Goal: Task Accomplishment & Management: Manage account settings

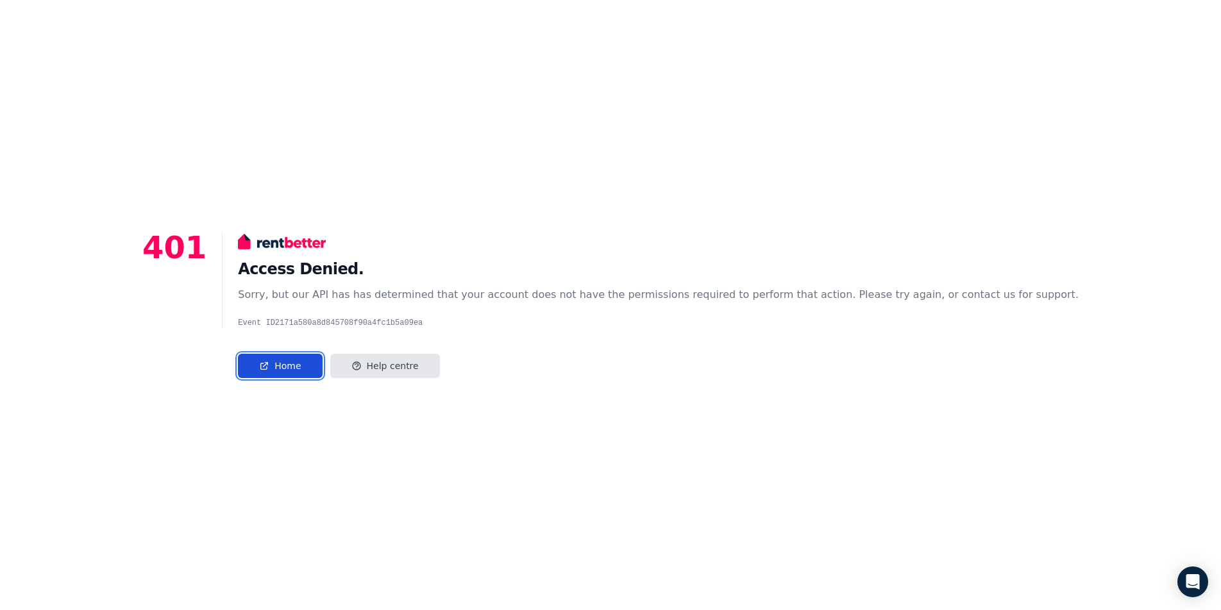
click at [322, 368] on link "Home" at bounding box center [280, 366] width 84 height 24
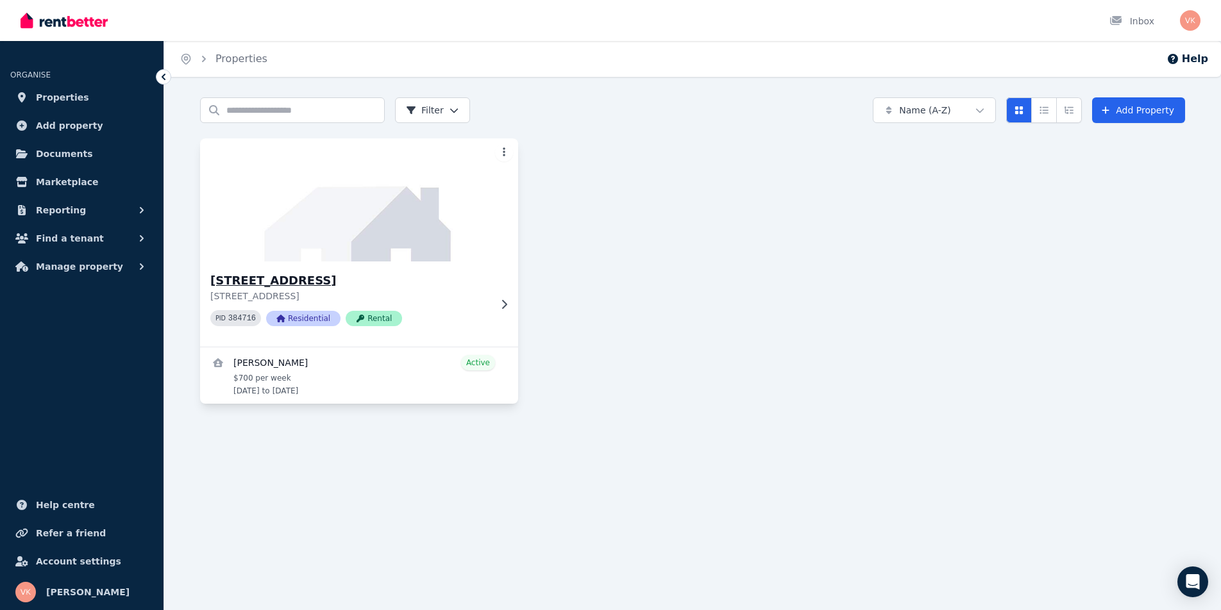
click at [385, 283] on h3 "[STREET_ADDRESS]" at bounding box center [350, 281] width 280 height 18
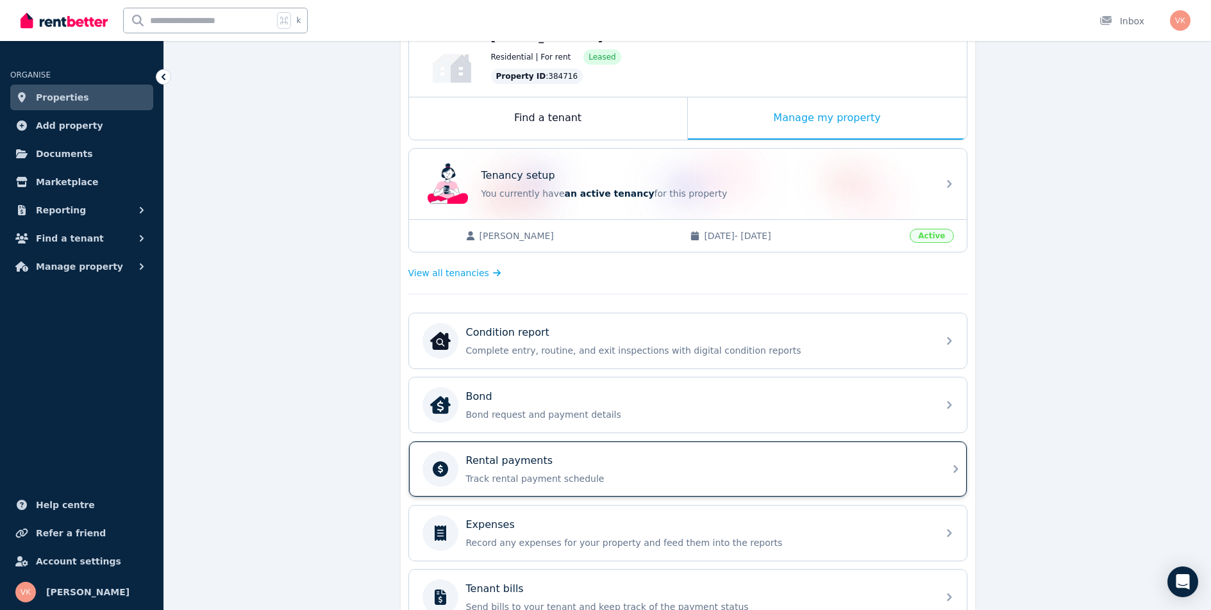
scroll to position [157, 0]
click at [560, 467] on div "Rental payments" at bounding box center [698, 460] width 464 height 15
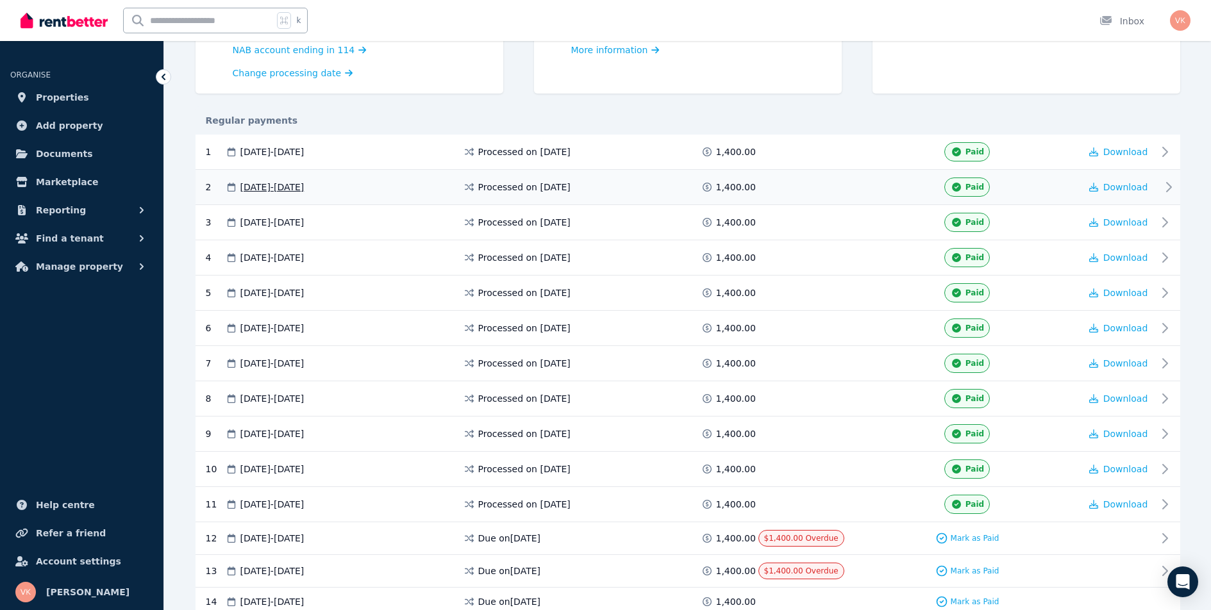
scroll to position [324, 0]
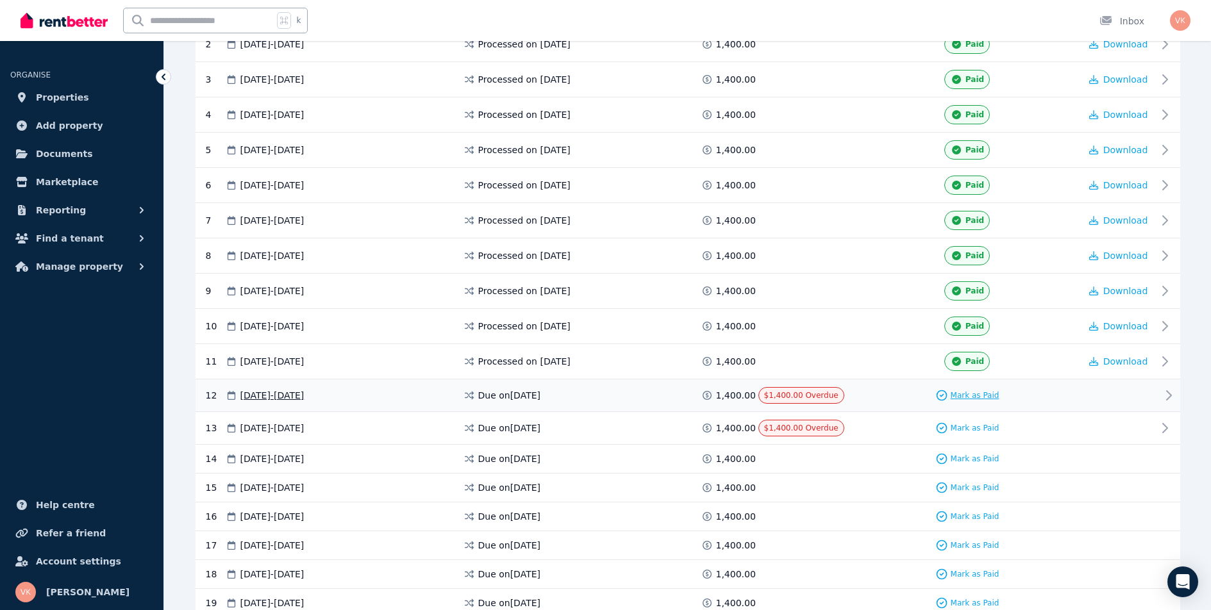
click at [967, 394] on span "Mark as Paid" at bounding box center [975, 396] width 49 height 10
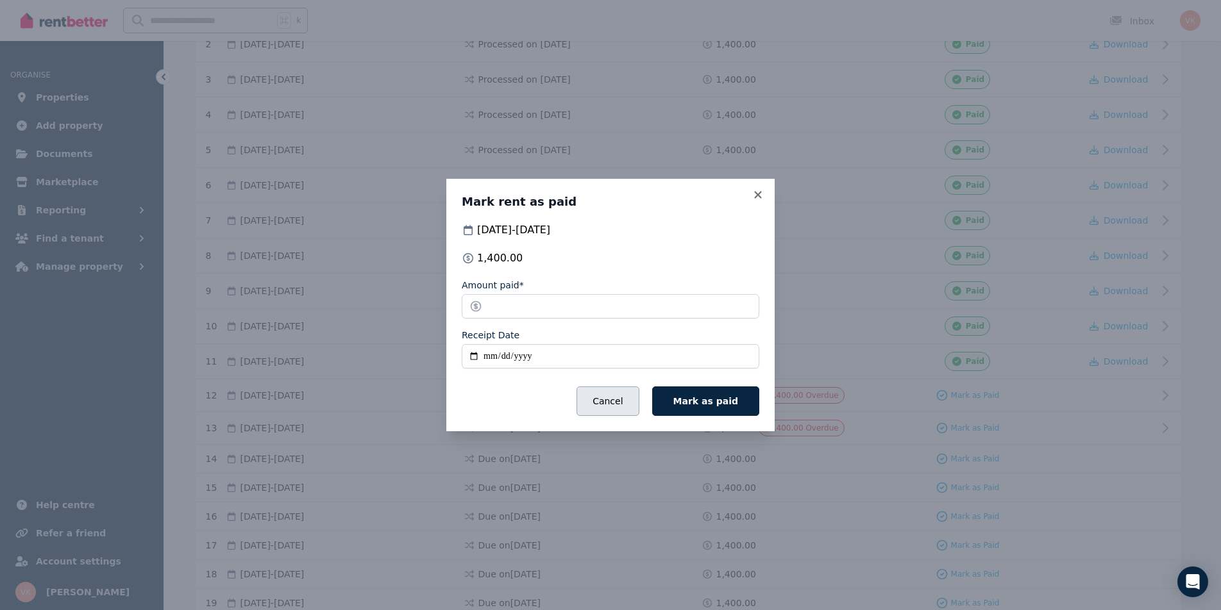
click at [618, 393] on button "Cancel" at bounding box center [607, 401] width 62 height 29
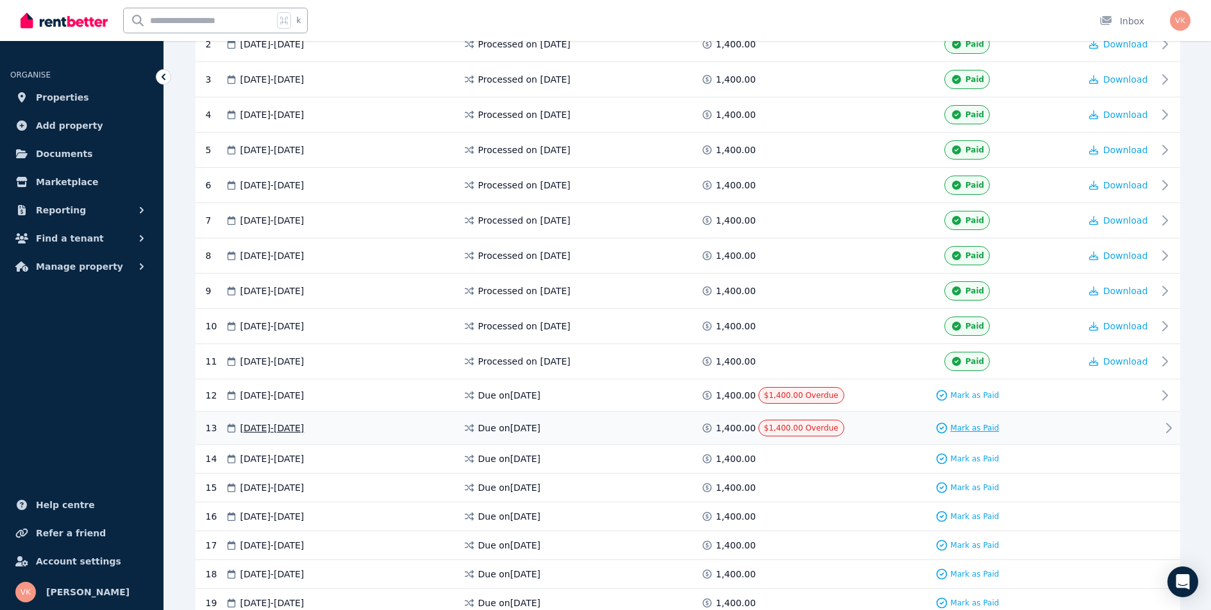
click at [980, 423] on span "Mark as Paid" at bounding box center [975, 428] width 49 height 10
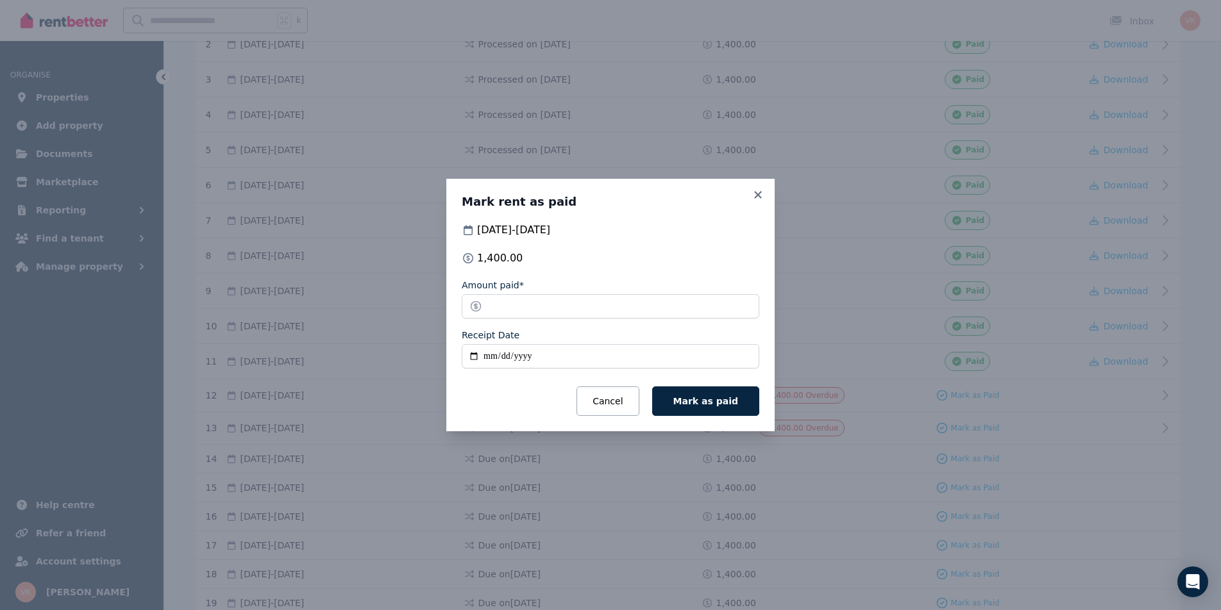
click at [489, 358] on input "Receipt Date" at bounding box center [611, 356] width 298 height 24
type input "**********"
click at [740, 397] on button "Mark as paid" at bounding box center [705, 401] width 107 height 29
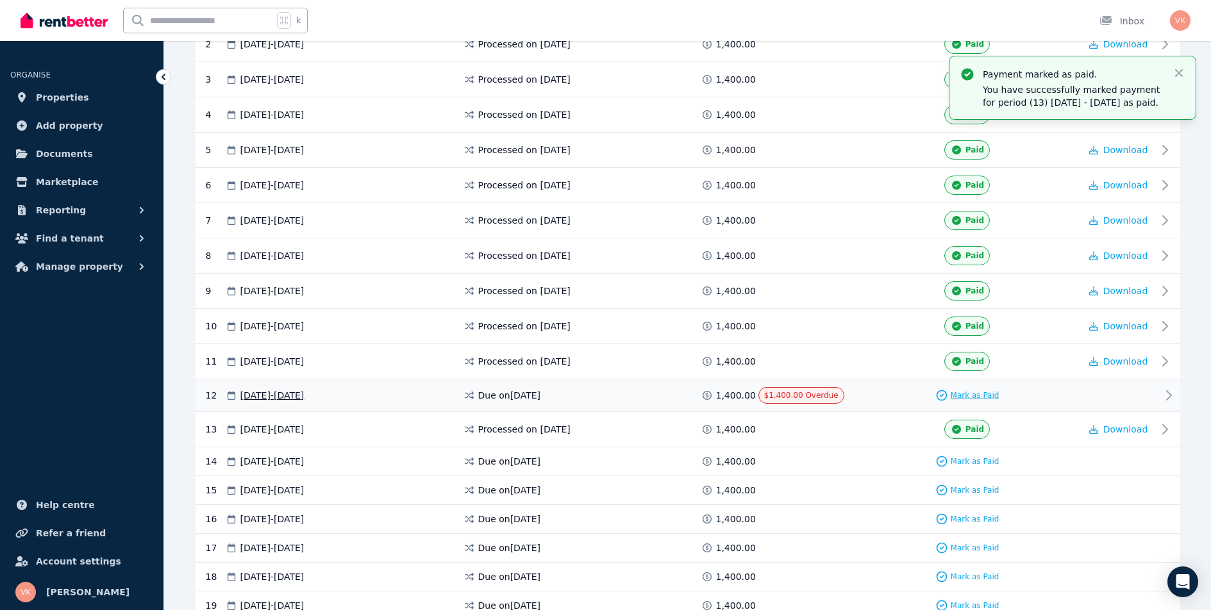
click at [973, 394] on span "Mark as Paid" at bounding box center [975, 396] width 49 height 10
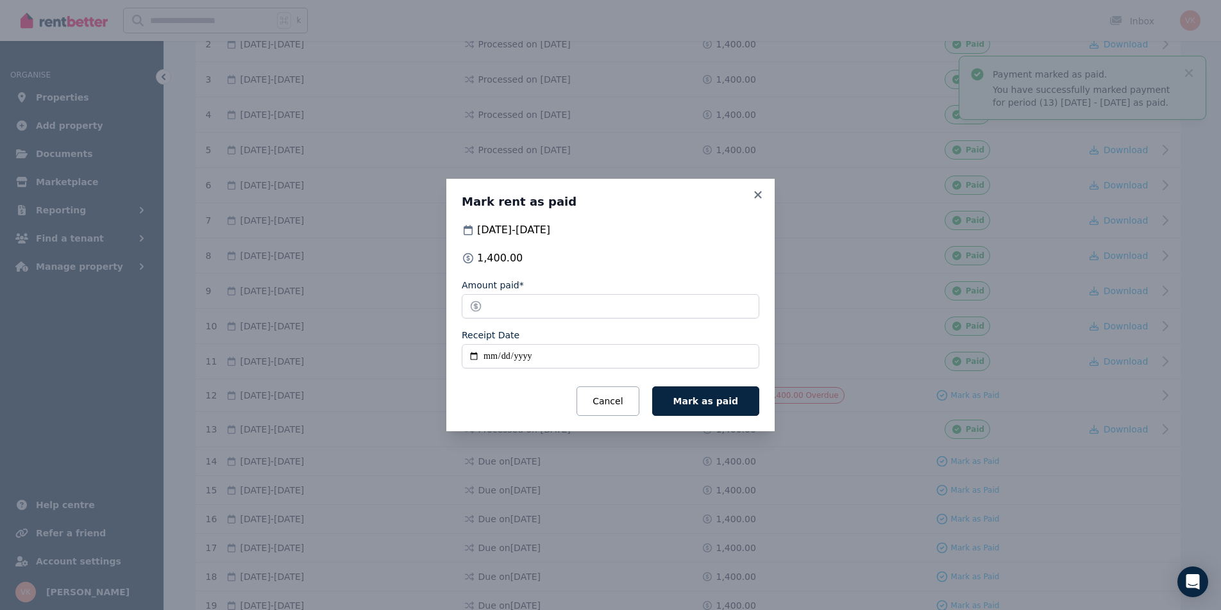
click at [493, 355] on input "Receipt Date" at bounding box center [611, 356] width 298 height 24
type input "**********"
click at [698, 398] on span "Mark as paid" at bounding box center [705, 401] width 65 height 10
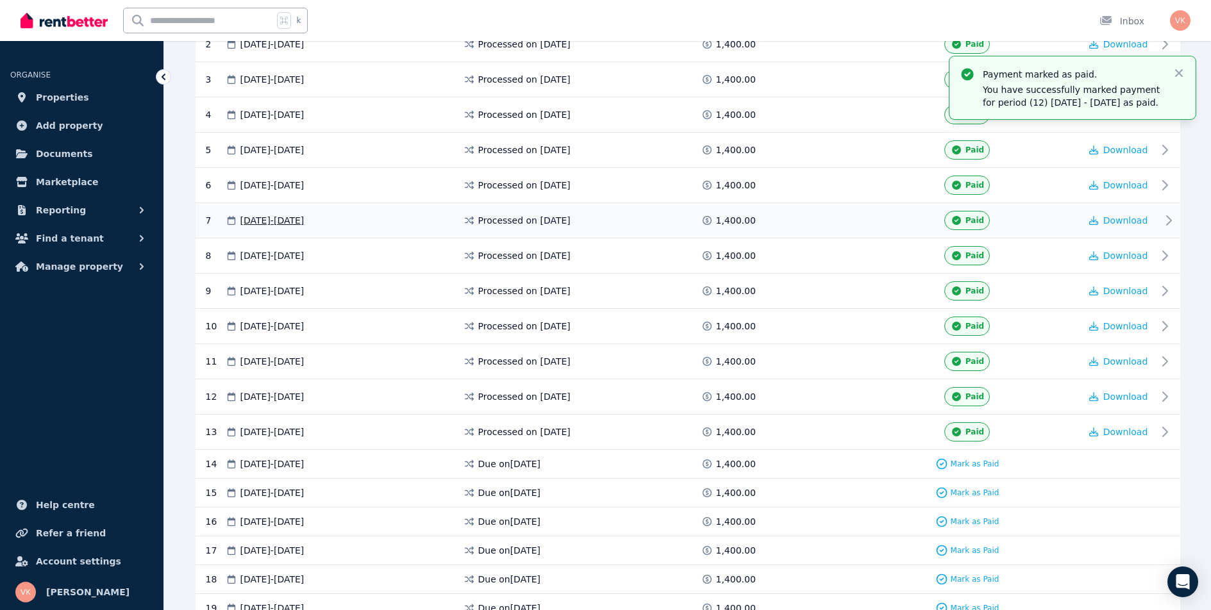
click at [759, 205] on div "7 [DATE] - [DATE] Processed on [DATE] 1,400.00 Paid Download" at bounding box center [688, 220] width 985 height 35
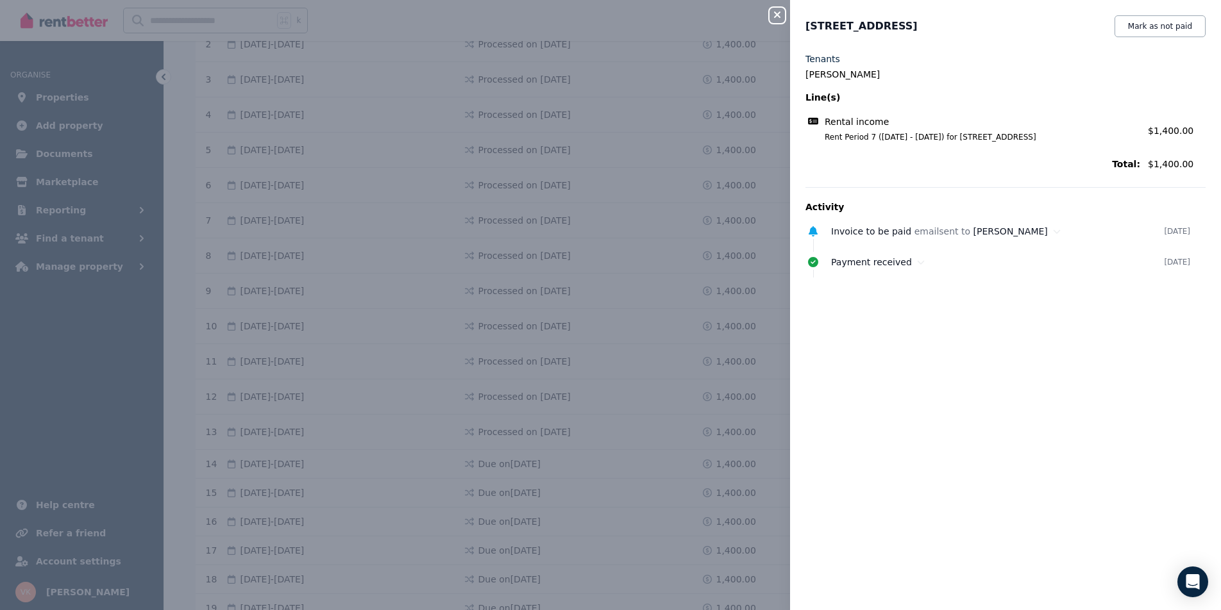
click at [777, 14] on icon "button" at bounding box center [777, 15] width 6 height 6
